Goal: Transaction & Acquisition: Purchase product/service

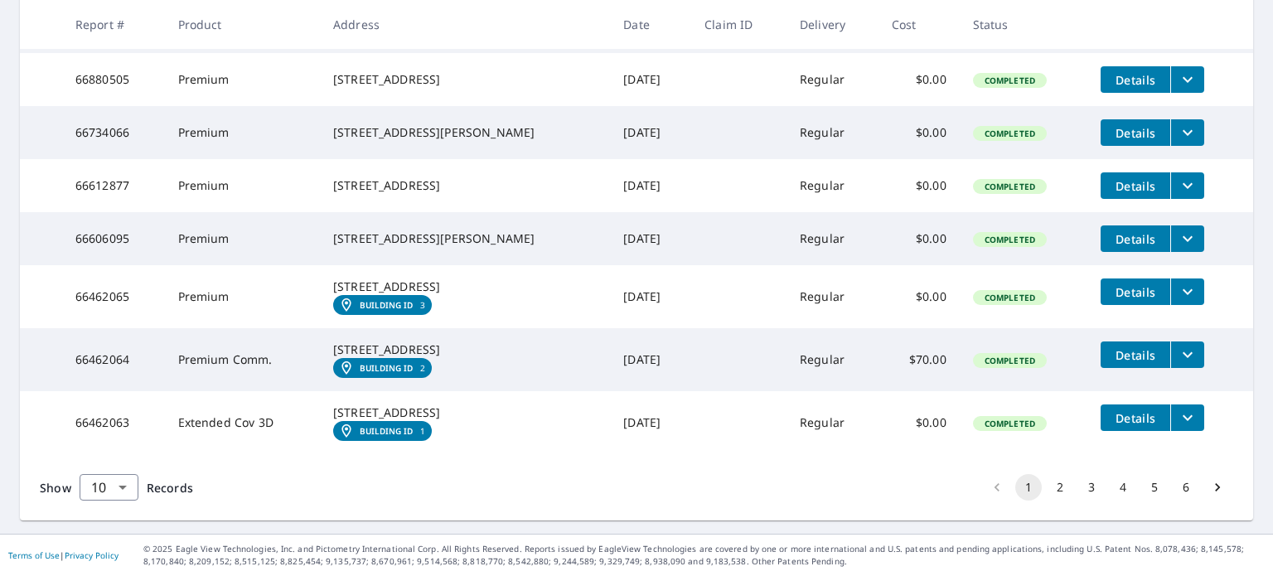
scroll to position [578, 0]
click at [1049, 489] on button "2" at bounding box center [1060, 487] width 27 height 27
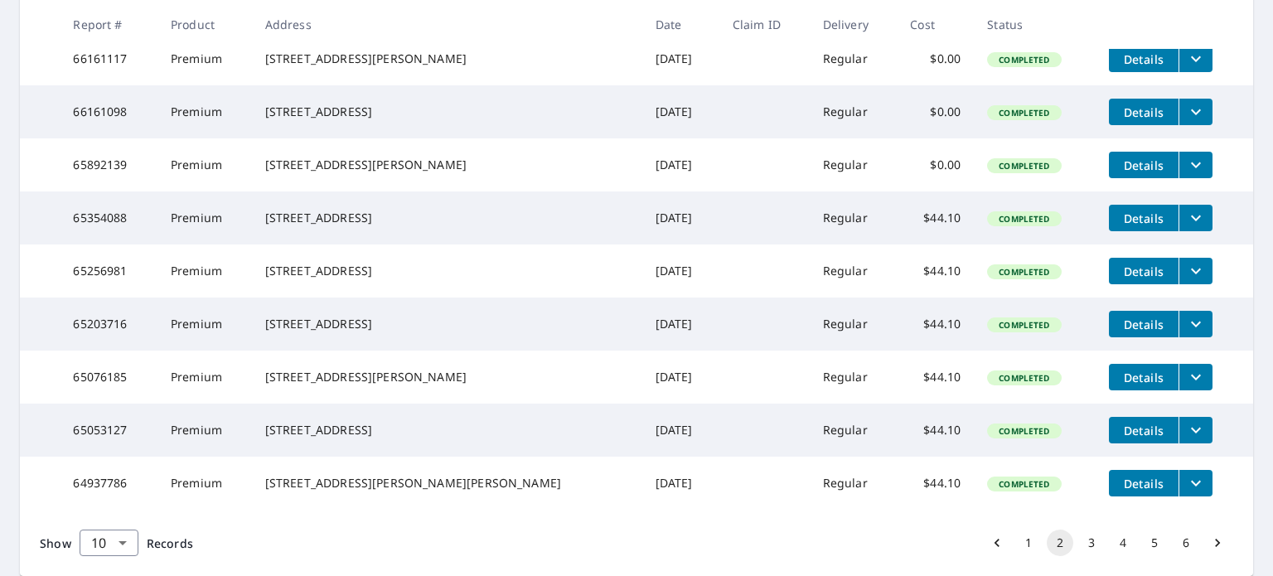
scroll to position [414, 0]
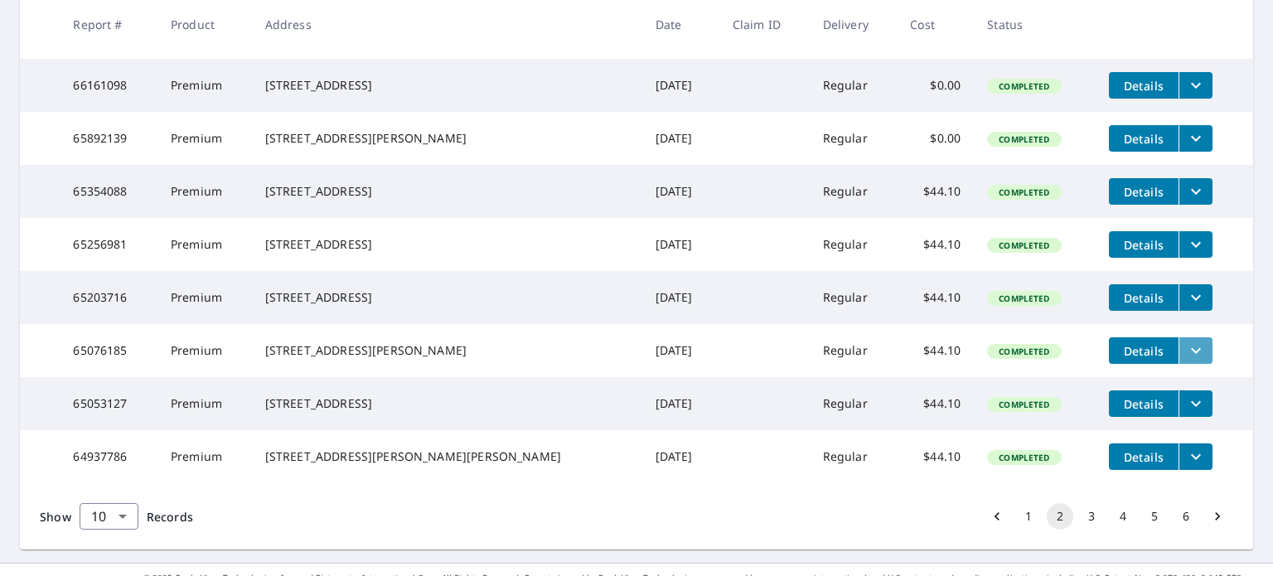
click at [1186, 361] on icon "filesDropdownBtn-65076185" at bounding box center [1196, 351] width 20 height 20
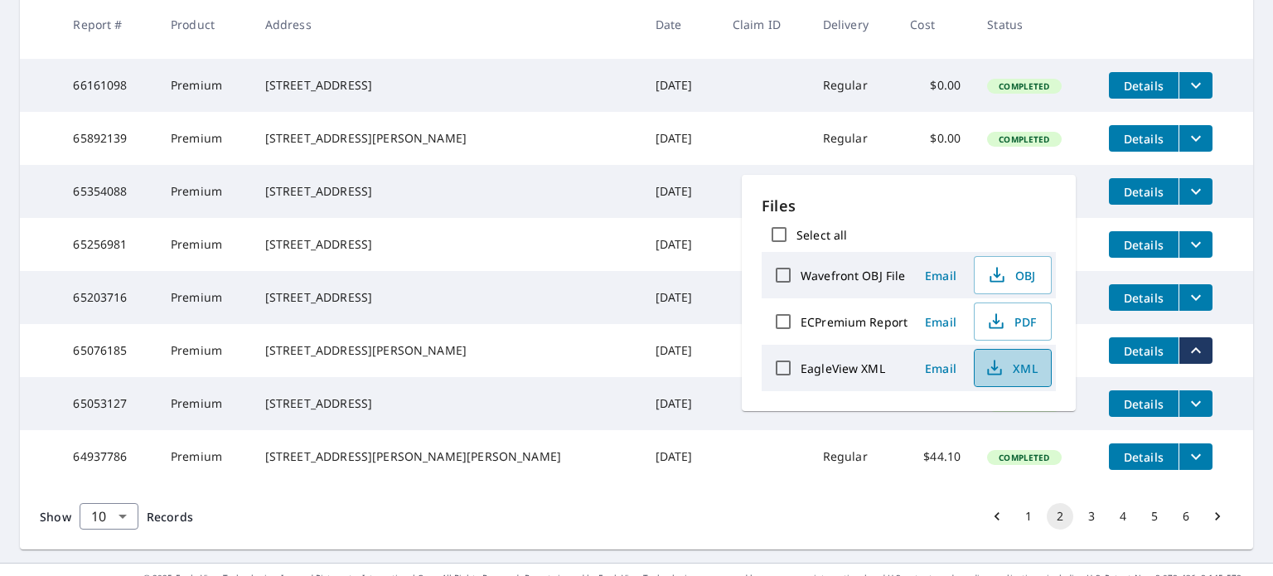
click at [1024, 367] on span "XML" at bounding box center [1011, 368] width 53 height 20
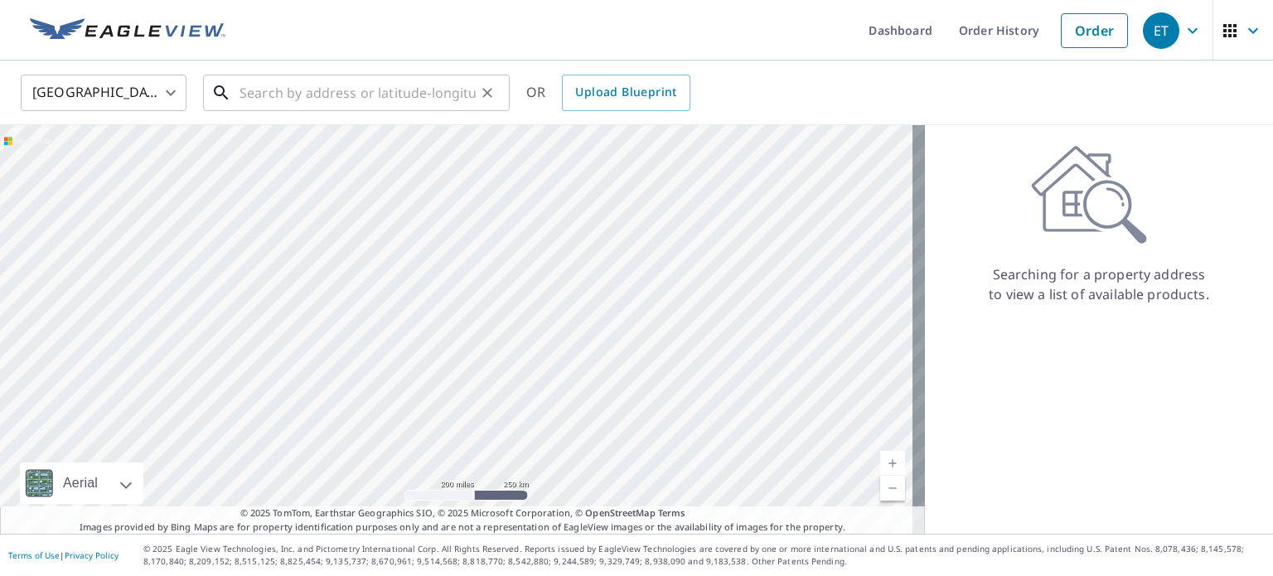
click at [397, 101] on input "text" at bounding box center [358, 93] width 236 height 46
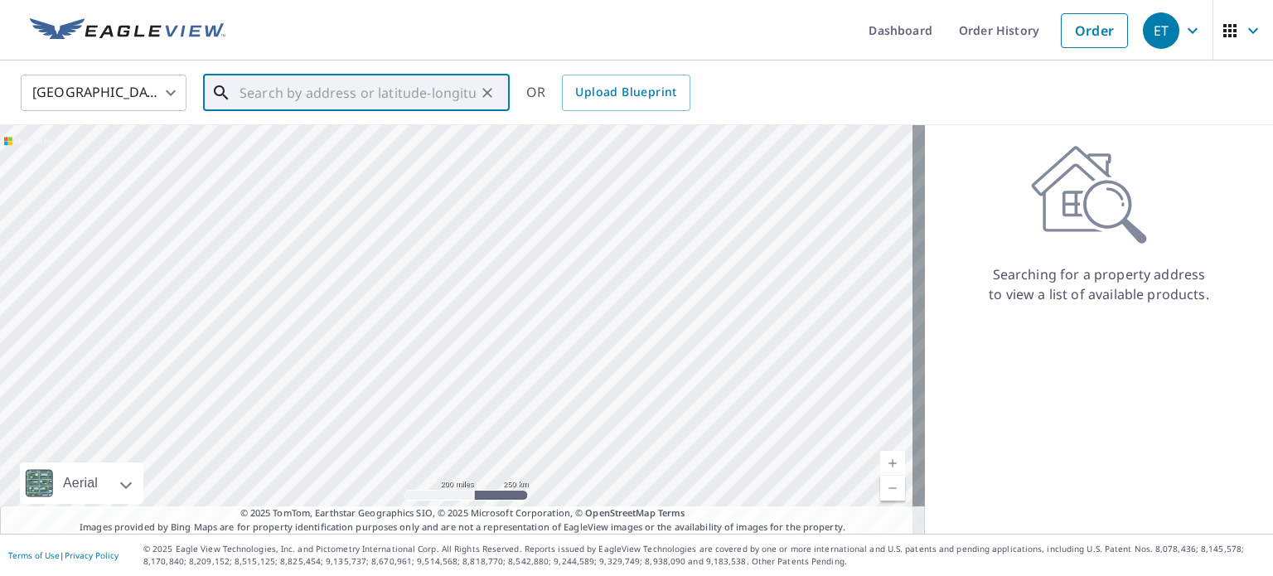
paste input "6330 North Lake Drive Whitefish Bay, WI 53217"
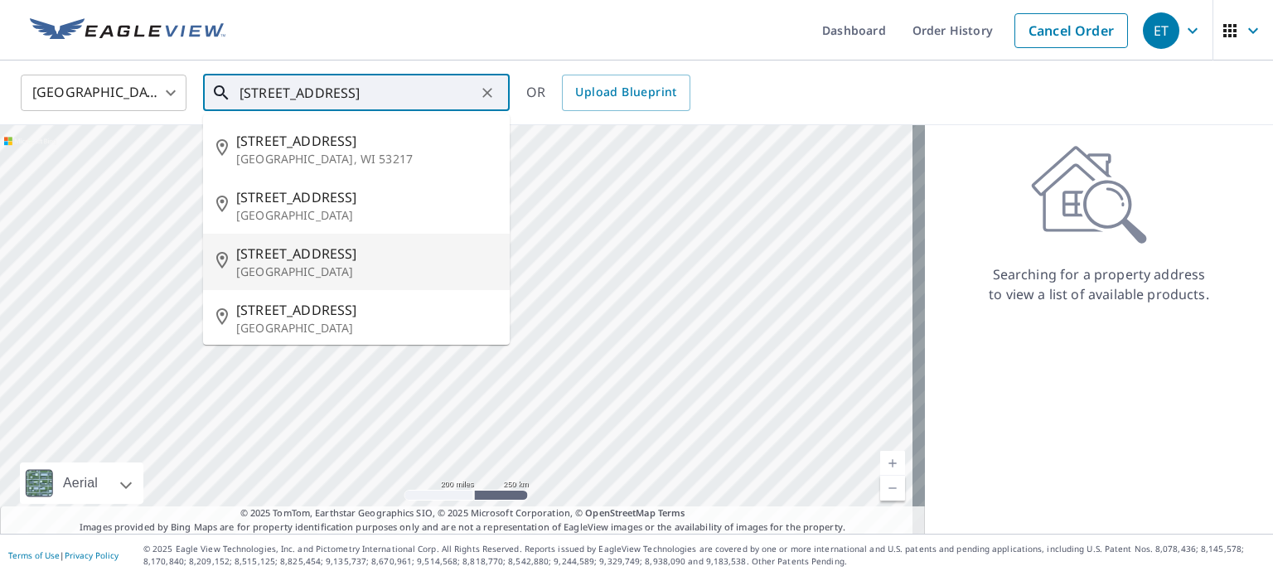
click at [331, 260] on span "6330 N Lake Dr" at bounding box center [366, 254] width 260 height 20
type input "6330 N Lake Dr Whitefish Bay, WI 53217"
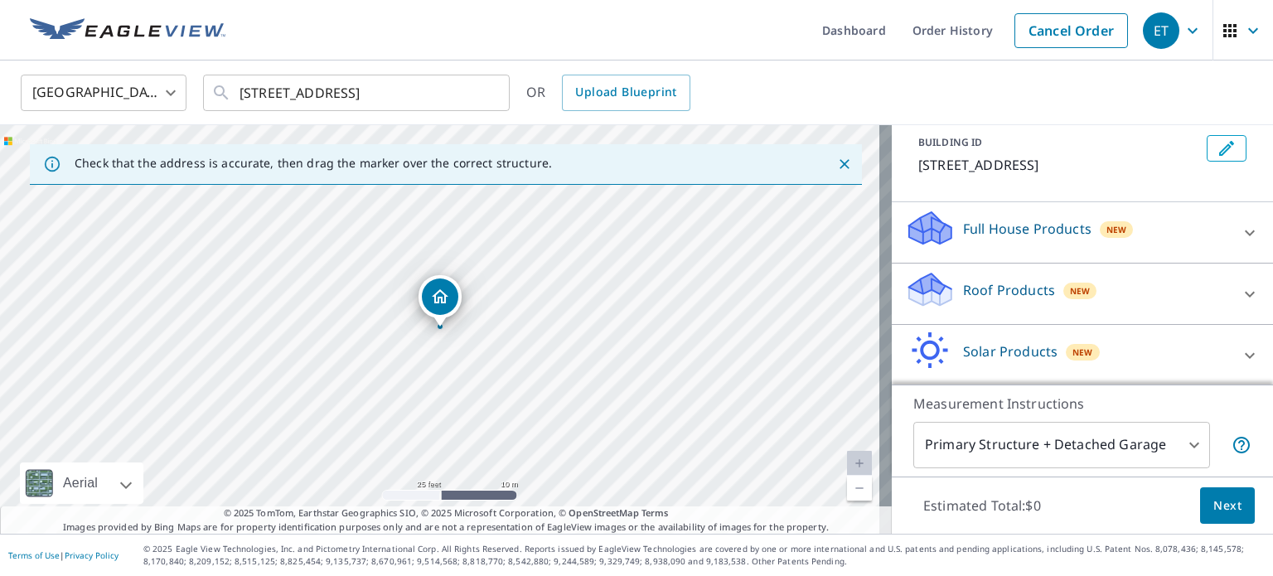
click at [1036, 293] on p "Roof Products" at bounding box center [1009, 290] width 92 height 20
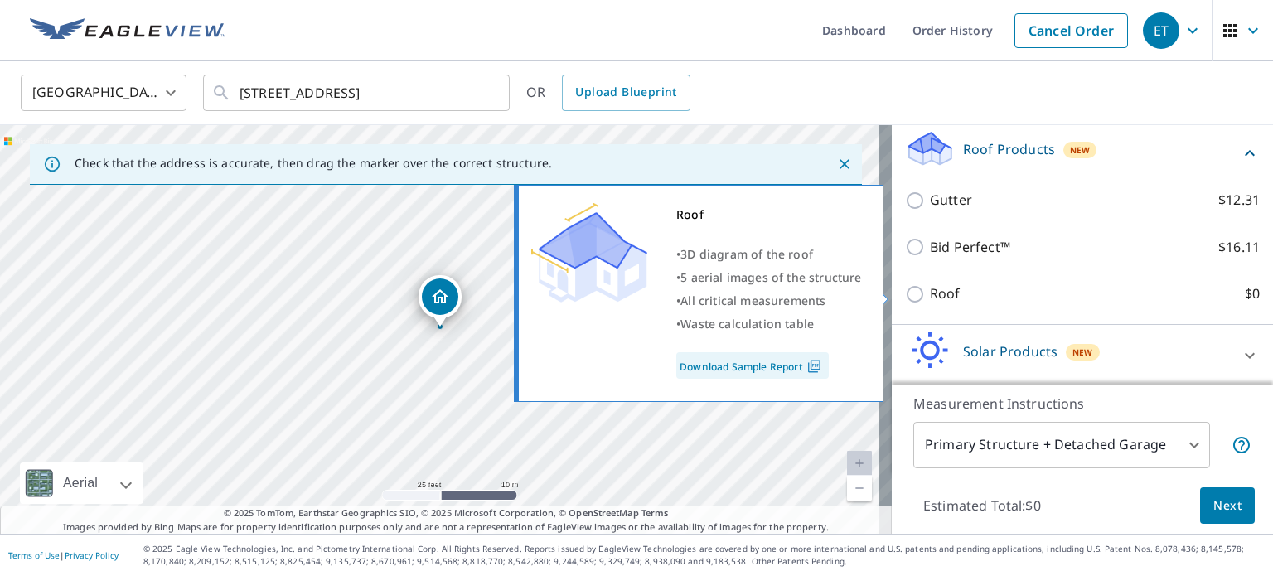
click at [947, 294] on label "Roof $0" at bounding box center [1095, 293] width 330 height 21
click at [930, 294] on input "Roof $0" at bounding box center [917, 294] width 25 height 20
checkbox input "true"
type input "3"
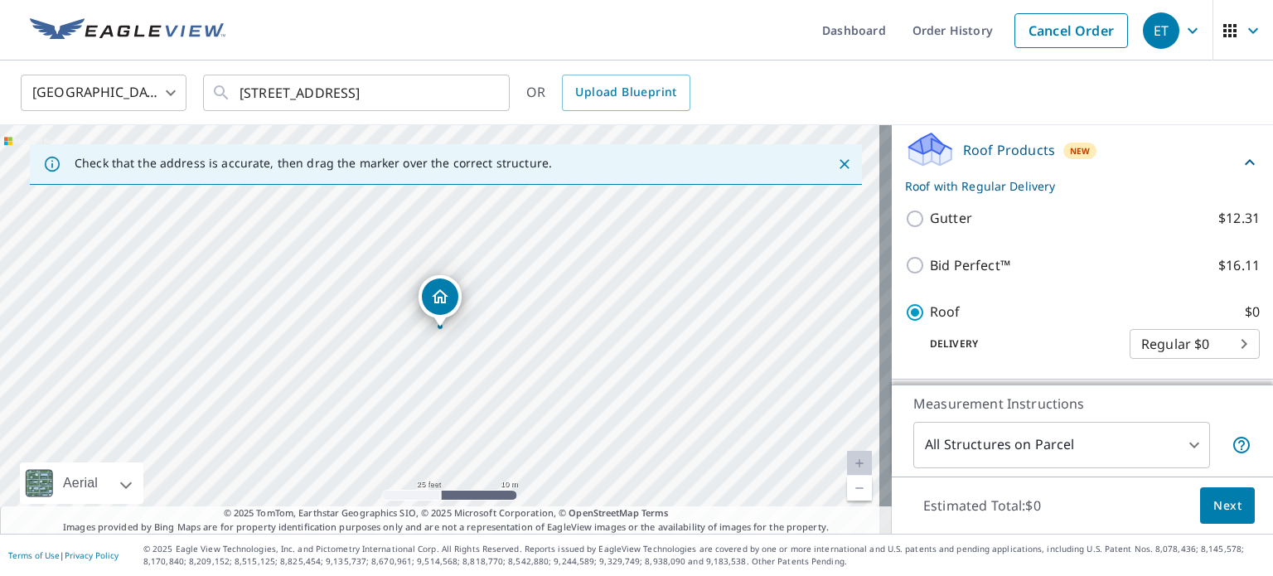
click at [1213, 501] on span "Next" at bounding box center [1227, 506] width 28 height 21
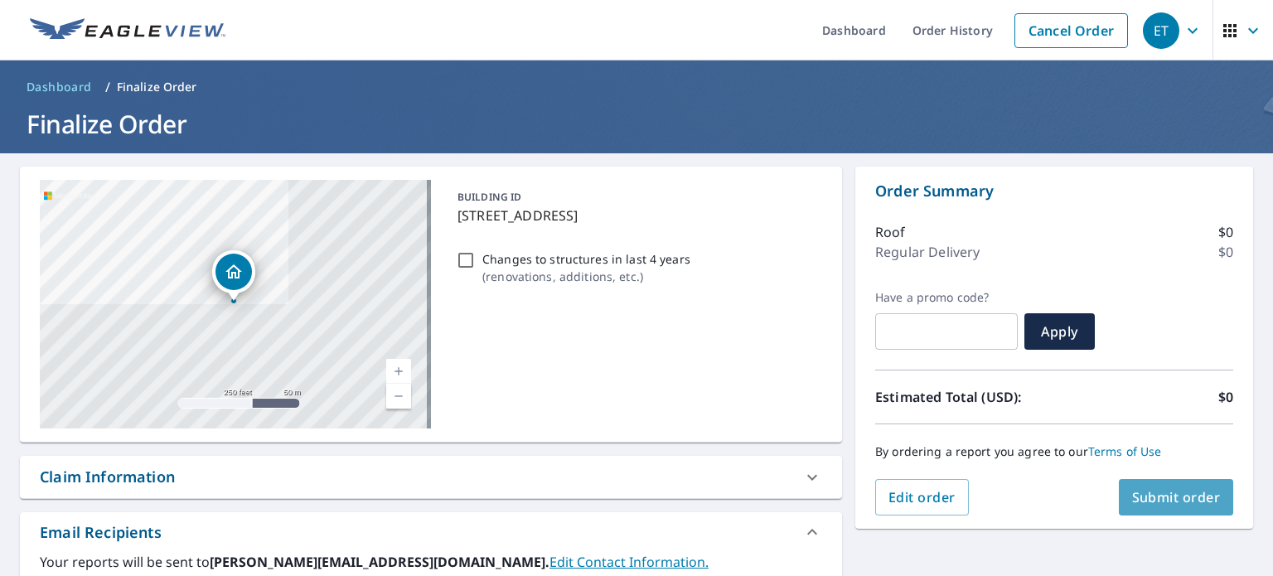
click at [1169, 511] on button "Submit order" at bounding box center [1176, 497] width 115 height 36
checkbox input "true"
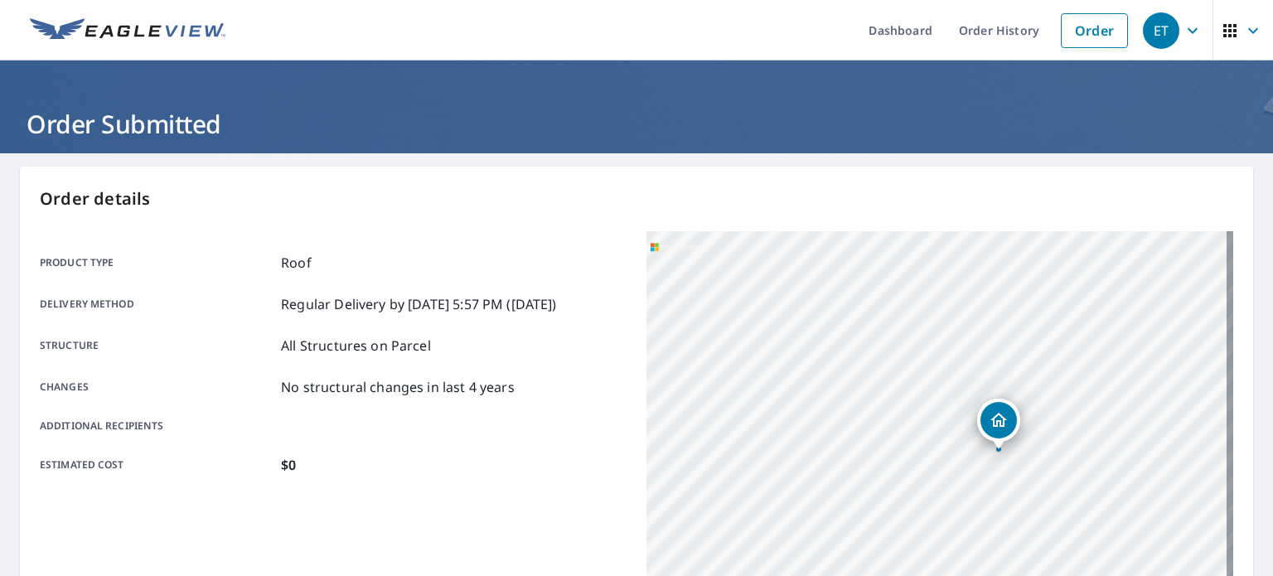
drag, startPoint x: 1049, startPoint y: 460, endPoint x: 932, endPoint y: 443, distance: 118.9
click at [932, 443] on div "6330 N Lake Dr Whitefish Bay, WI 53217" at bounding box center [939, 438] width 587 height 414
drag, startPoint x: 968, startPoint y: 425, endPoint x: 922, endPoint y: 378, distance: 66.2
click at [922, 384] on div "6330 N Lake Dr Whitefish Bay, WI 53217" at bounding box center [939, 438] width 587 height 414
